Goal: Task Accomplishment & Management: Use online tool/utility

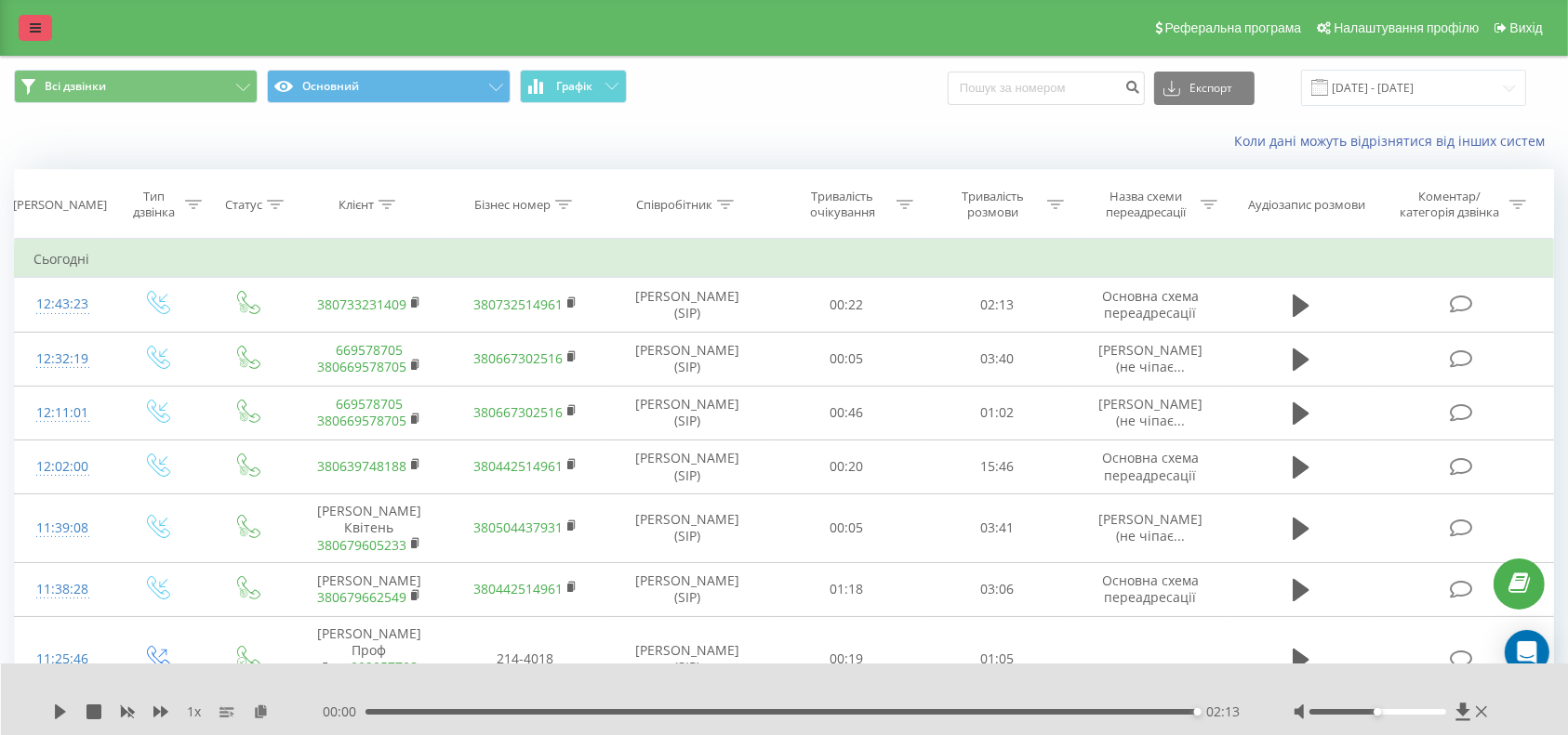
click at [31, 29] on icon at bounding box center [34, 28] width 11 height 13
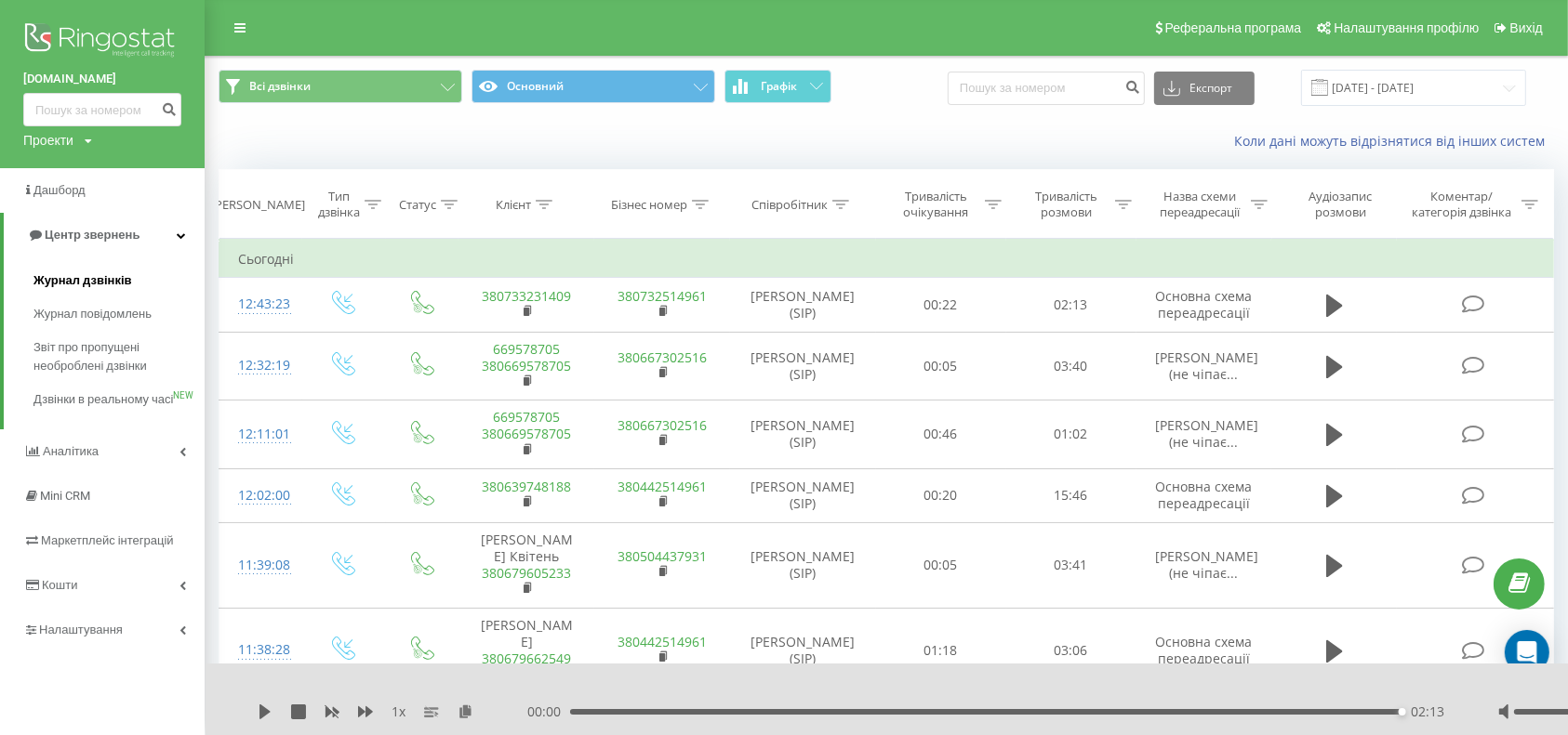
click at [60, 276] on span "Журнал дзвінків" at bounding box center [83, 280] width 98 height 19
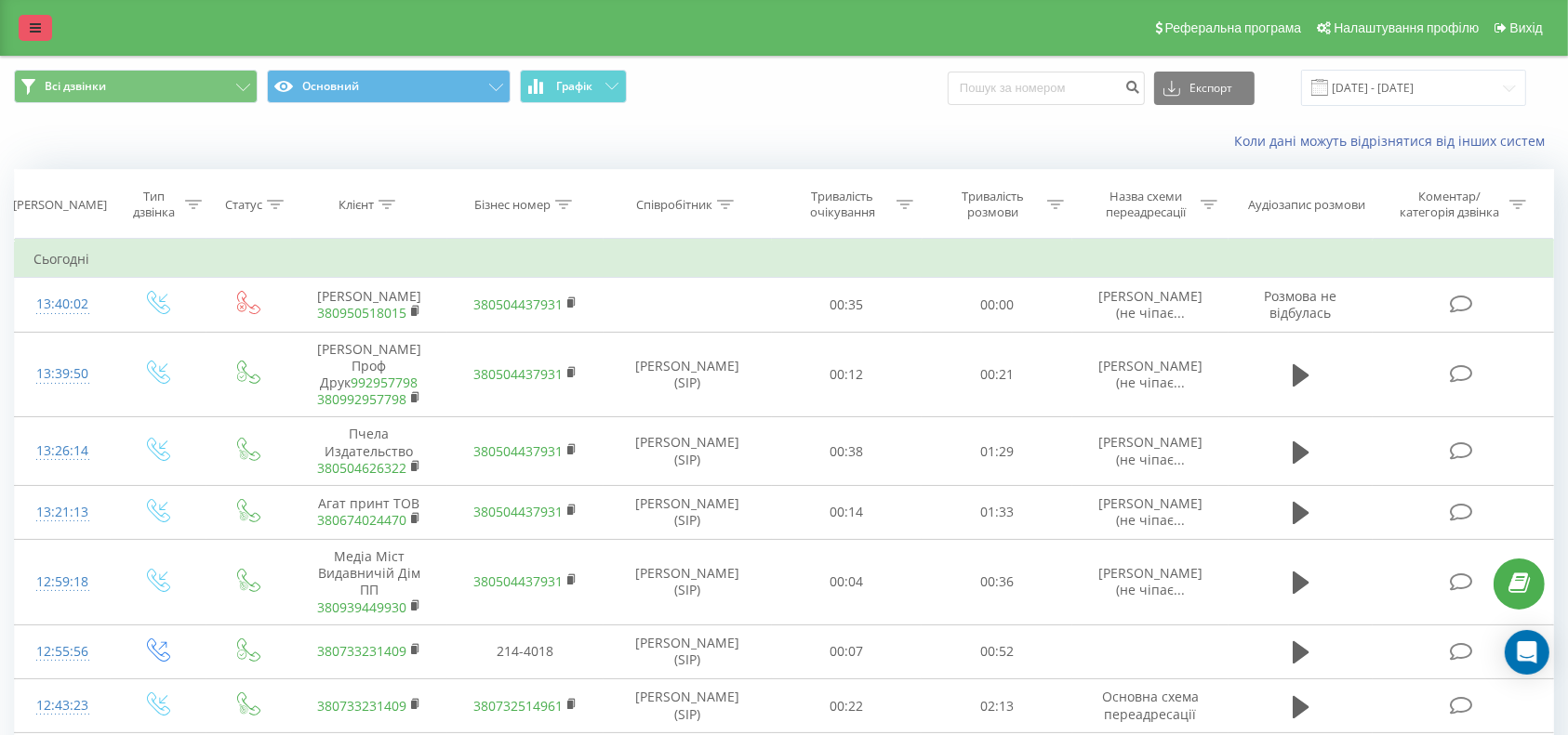
click at [40, 28] on icon at bounding box center [34, 28] width 11 height 13
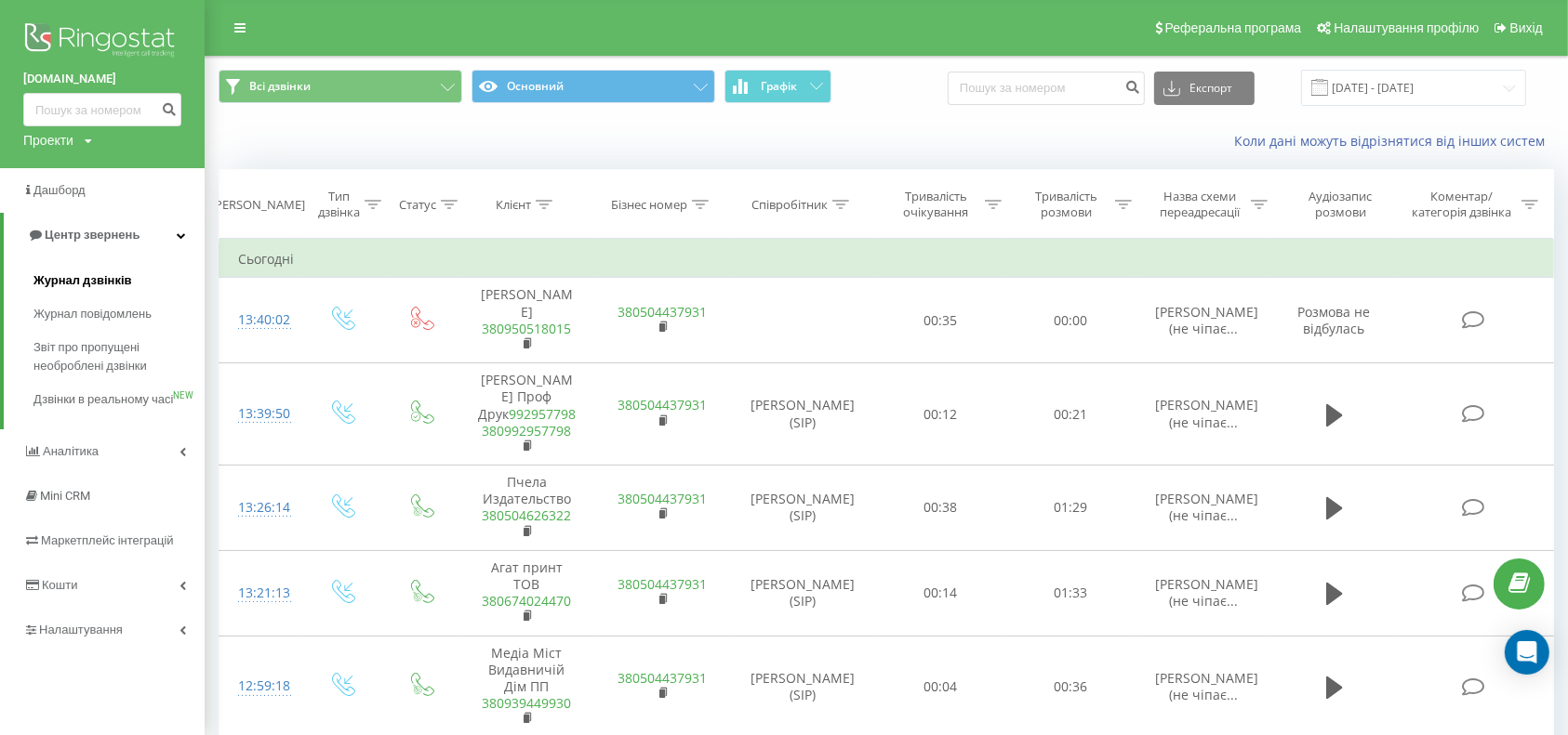
click at [76, 270] on link "Журнал дзвінків" at bounding box center [119, 280] width 171 height 33
